Goal: Task Accomplishment & Management: Manage account settings

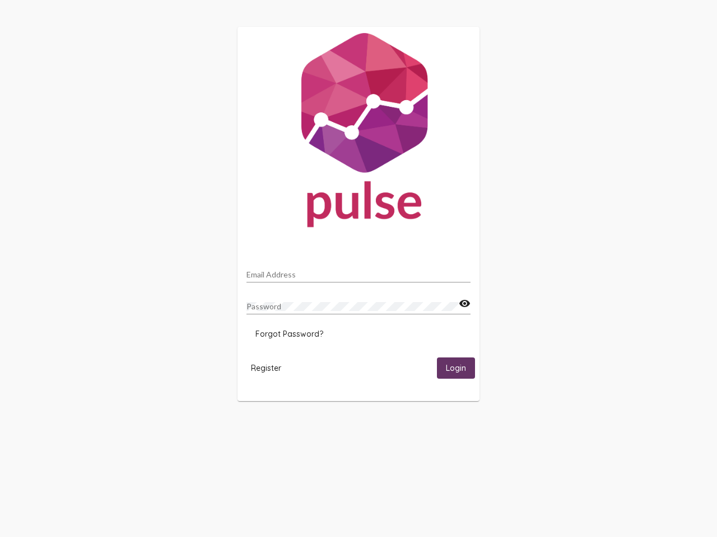
click at [358, 272] on input "Email Address" at bounding box center [358, 274] width 224 height 9
click at [464, 304] on mat-icon "visibility" at bounding box center [464, 303] width 12 height 13
click at [289, 334] on span "Forgot Password?" at bounding box center [289, 334] width 68 height 10
click at [266, 368] on span "Register" at bounding box center [266, 368] width 30 height 10
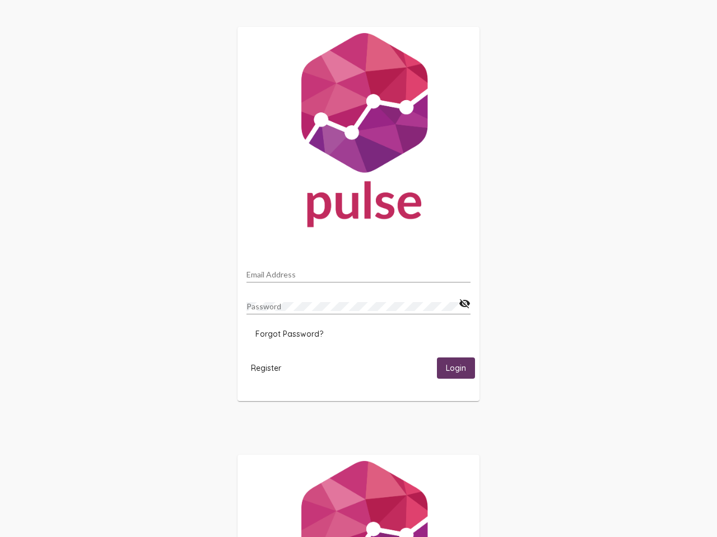
click at [456, 368] on html "Email Address Password visibility_off Forgot Password? Register Login" at bounding box center [358, 362] width 717 height 725
